Goal: Check status: Check status

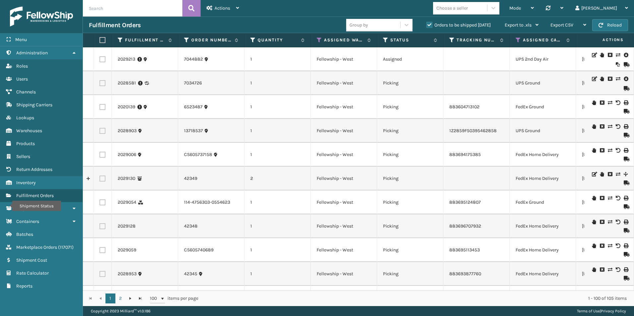
paste input "2028581"
click at [191, 8] on icon at bounding box center [191, 8] width 6 height 10
type input "2028581"
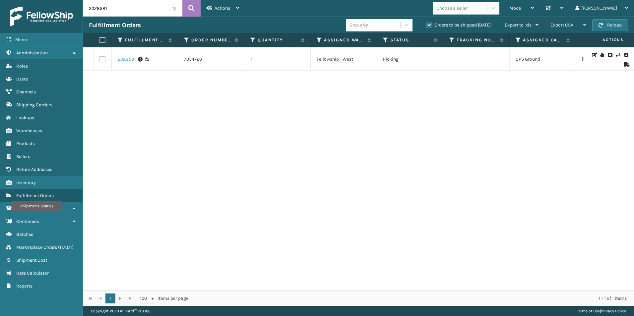
click at [125, 59] on link "2028581" at bounding box center [127, 59] width 18 height 7
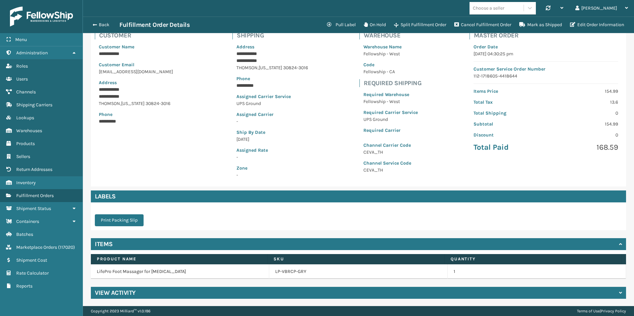
scroll to position [49, 0]
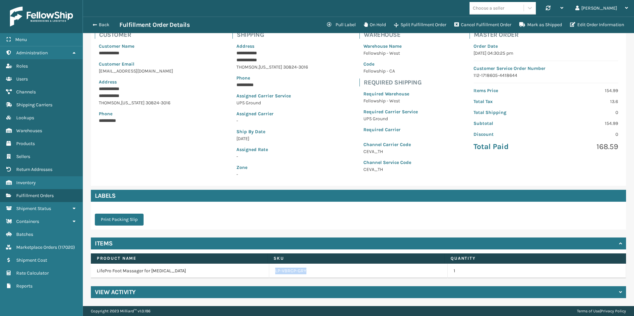
drag, startPoint x: 271, startPoint y: 271, endPoint x: 302, endPoint y: 271, distance: 30.9
click at [302, 271] on td "LP-VBRCP-GRY" at bounding box center [358, 271] width 178 height 15
drag, startPoint x: 302, startPoint y: 271, endPoint x: 290, endPoint y: 272, distance: 12.3
copy link "LP-VBRCP-GRY"
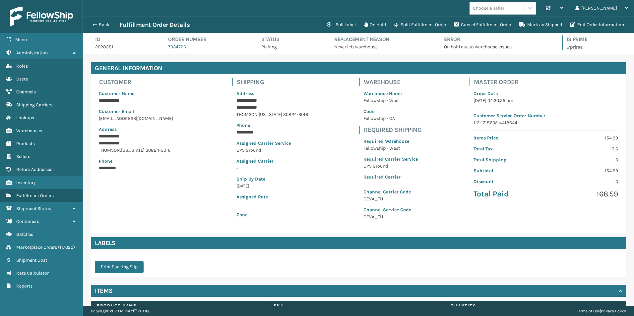
scroll to position [0, 0]
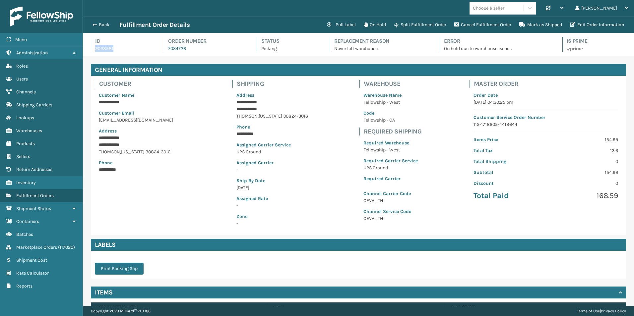
drag, startPoint x: 113, startPoint y: 49, endPoint x: 95, endPoint y: 49, distance: 18.2
click at [95, 49] on p "2028581" at bounding box center [123, 48] width 57 height 7
drag, startPoint x: 95, startPoint y: 49, endPoint x: 100, endPoint y: 49, distance: 4.4
copy p "2028581"
click at [94, 25] on span "button" at bounding box center [94, 25] width 4 height 5
